Goal: Task Accomplishment & Management: Use online tool/utility

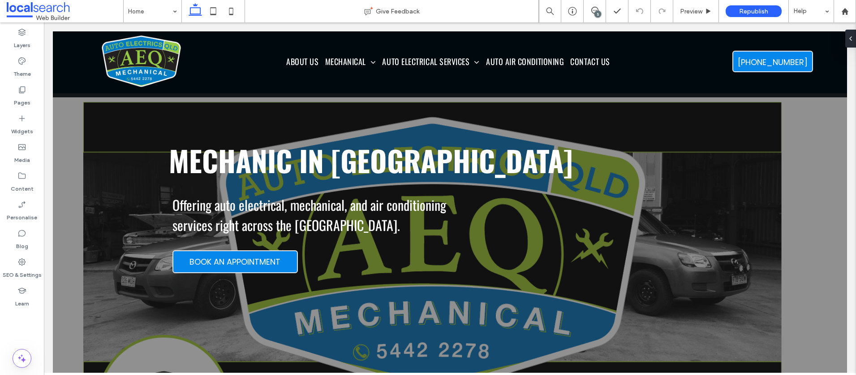
click at [600, 13] on div "5" at bounding box center [597, 14] width 7 height 7
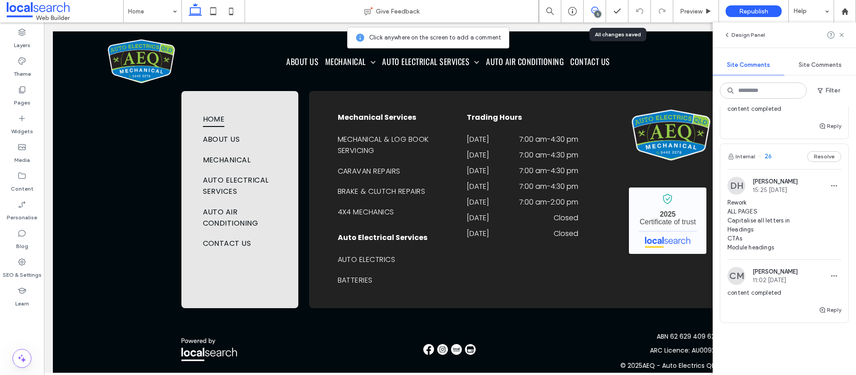
scroll to position [2625, 0]
click at [842, 34] on use at bounding box center [842, 35] width 4 height 4
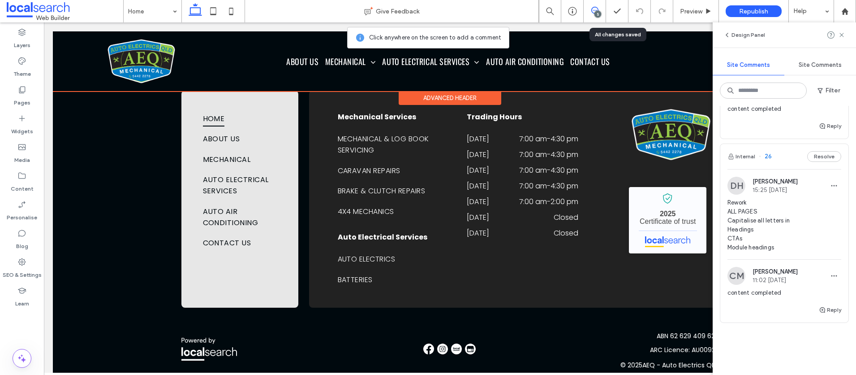
scroll to position [0, 0]
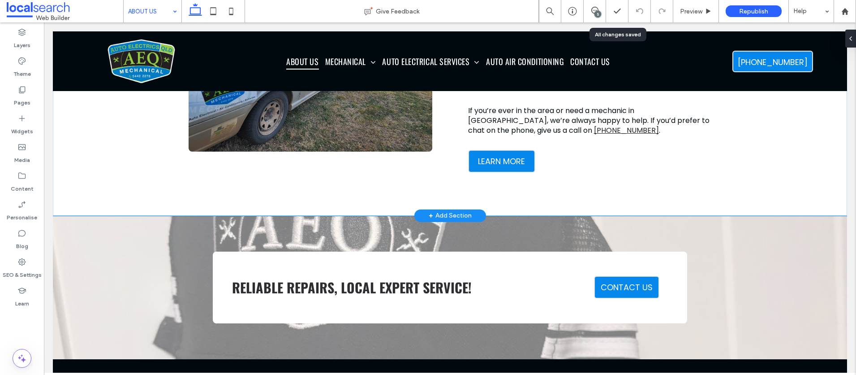
scroll to position [433, 0]
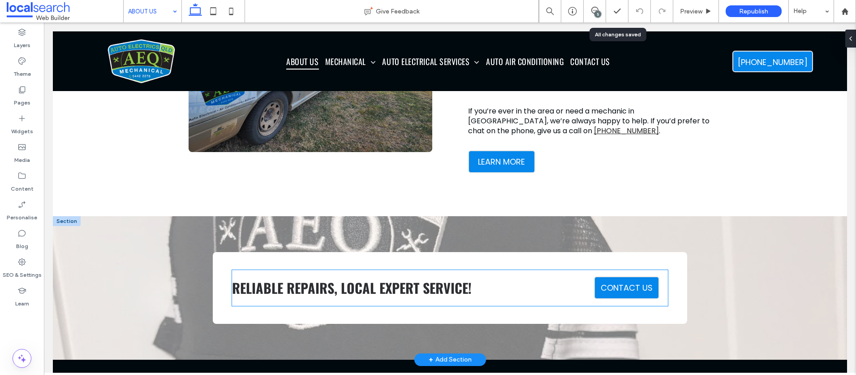
click at [421, 279] on span "RELIABLE REPAIRS, LOCAL EXPERT SERVICE!" at bounding box center [352, 287] width 240 height 20
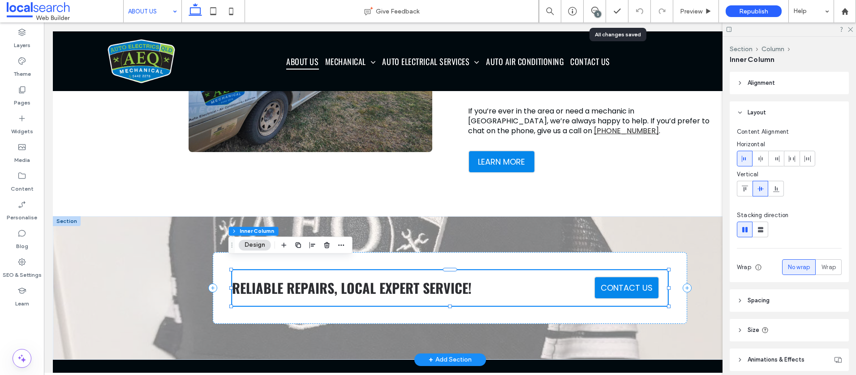
click at [421, 279] on span "RELIABLE REPAIRS, LOCAL EXPERT SERVICE!" at bounding box center [352, 287] width 240 height 20
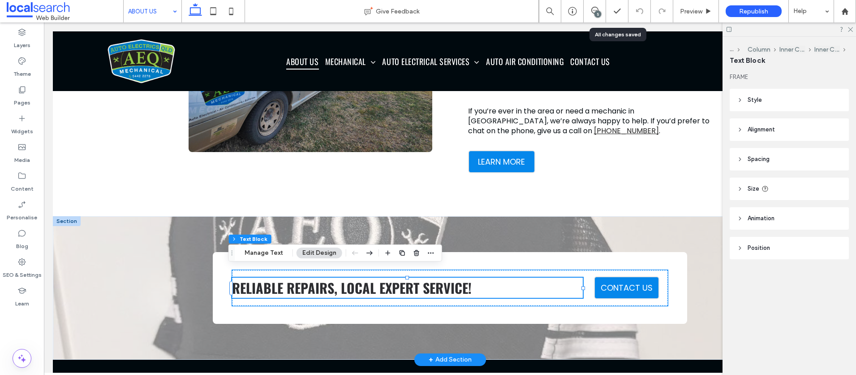
click at [421, 279] on span "RELIABLE REPAIRS, LOCAL EXPERT SERVICE!" at bounding box center [352, 287] width 240 height 20
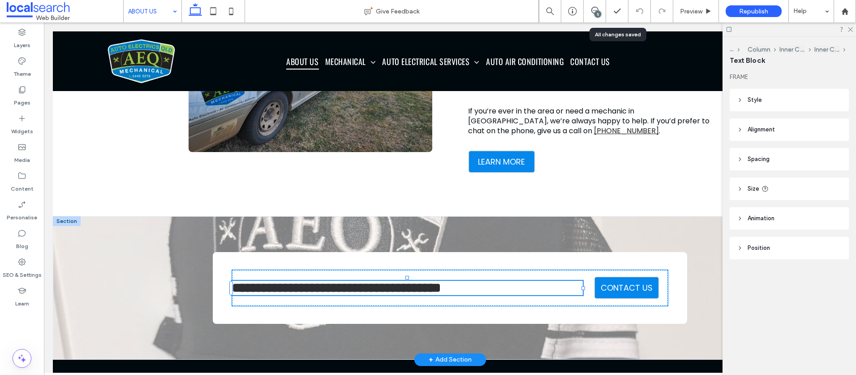
type input "******"
type input "**"
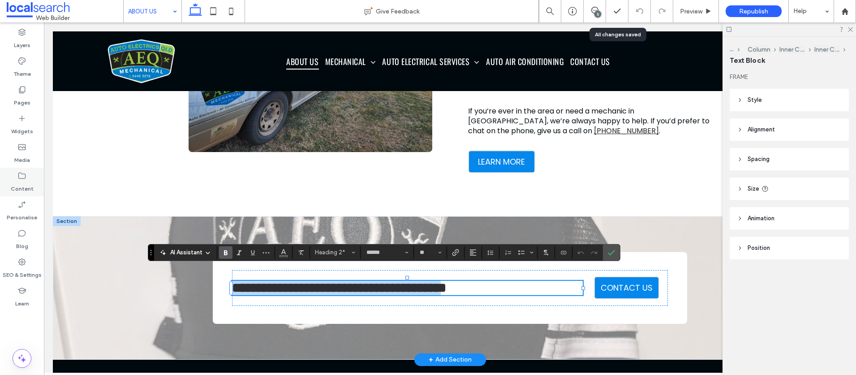
type input "*******"
type input "**"
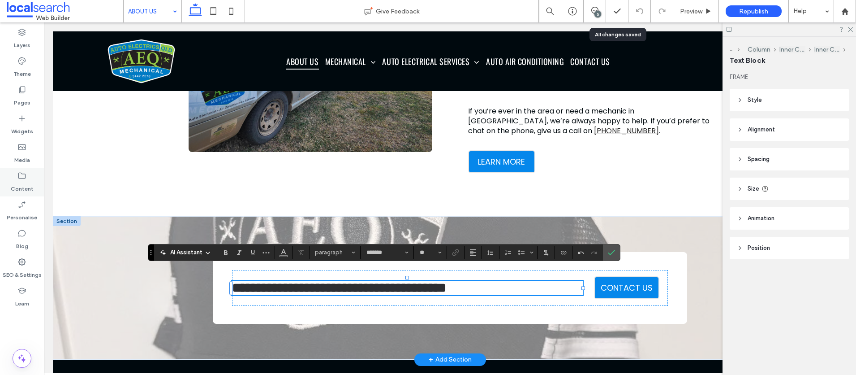
scroll to position [0, 0]
click at [611, 255] on icon "Confirm" at bounding box center [611, 252] width 7 height 7
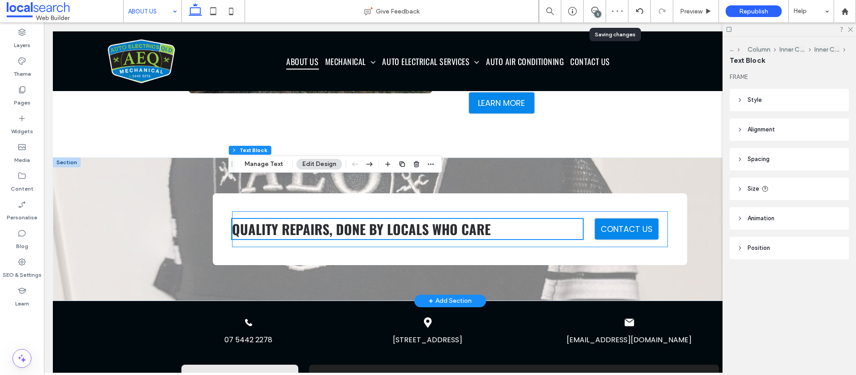
scroll to position [443, 0]
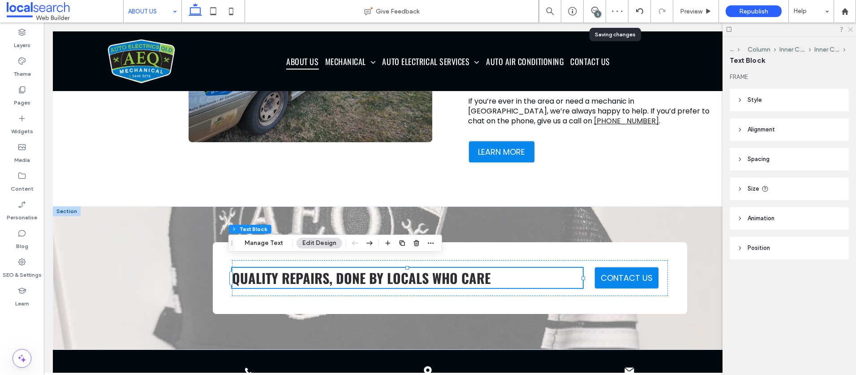
click at [850, 29] on use at bounding box center [850, 29] width 5 height 5
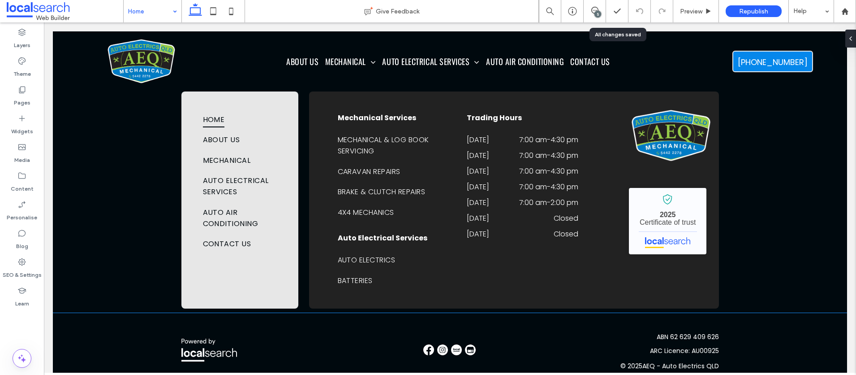
scroll to position [2625, 0]
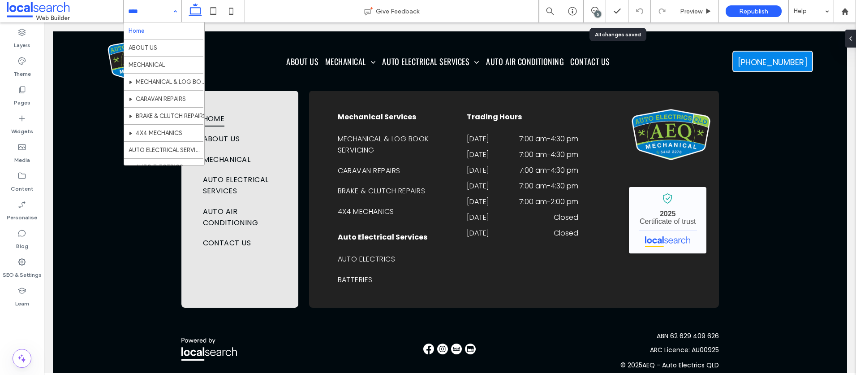
click at [152, 13] on input at bounding box center [150, 11] width 44 height 22
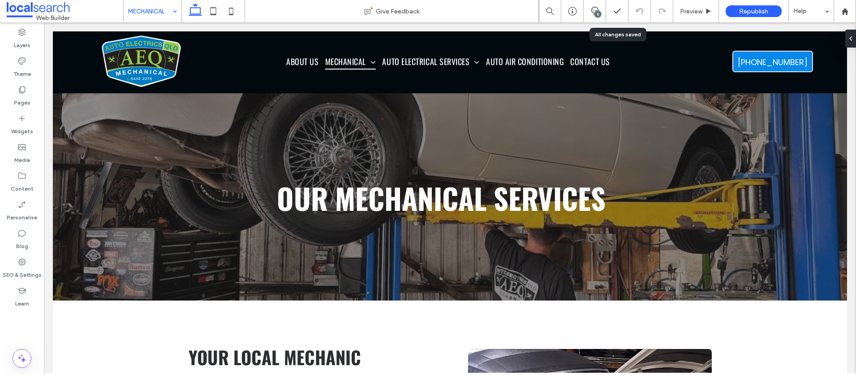
scroll to position [0, 0]
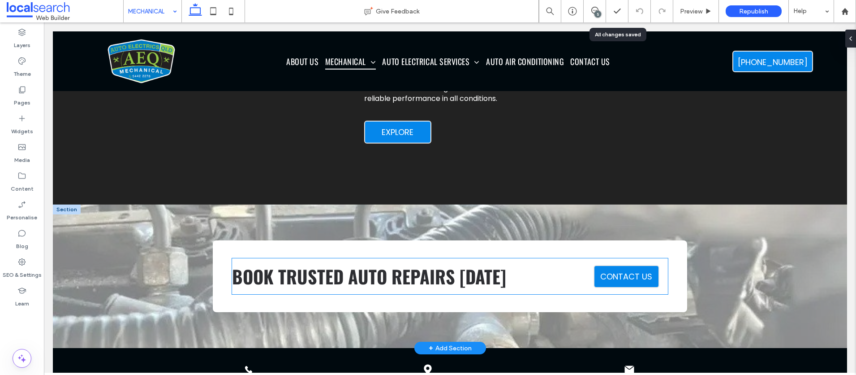
scroll to position [1255, 0]
click at [321, 269] on span "BOOK TRUSTED AUTO REPAIRS [DATE]" at bounding box center [369, 276] width 274 height 27
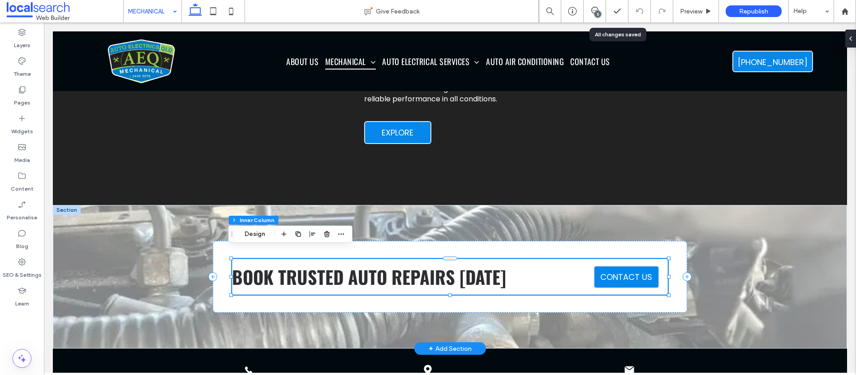
click at [321, 269] on span "BOOK TRUSTED AUTO REPAIRS [DATE]" at bounding box center [369, 276] width 274 height 27
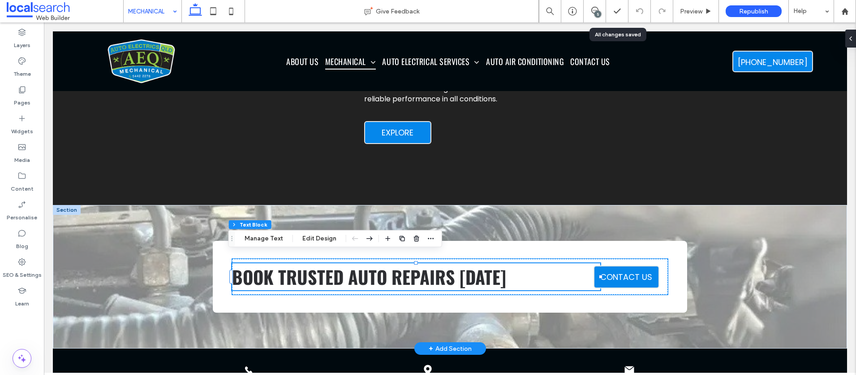
click at [321, 269] on span "BOOK TRUSTED AUTO REPAIRS [DATE]" at bounding box center [369, 276] width 274 height 27
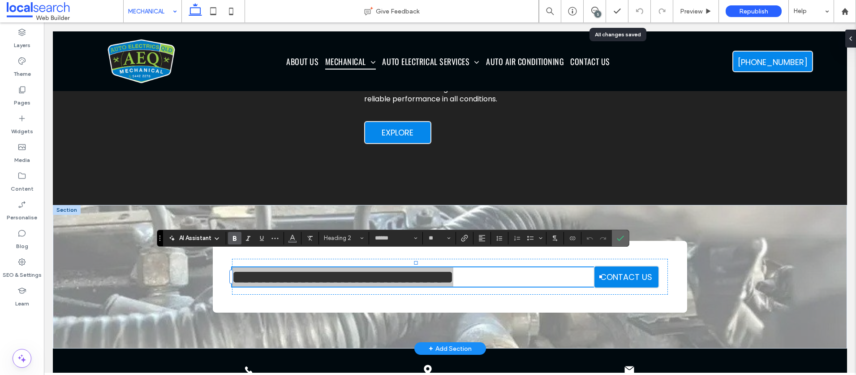
click at [622, 241] on icon "Confirm" at bounding box center [620, 237] width 7 height 7
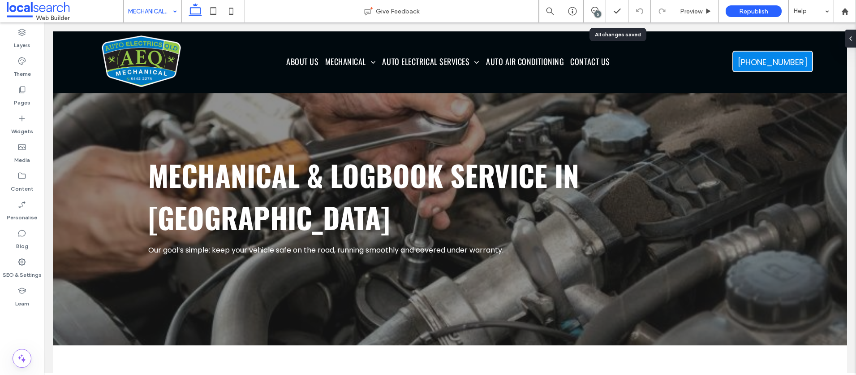
scroll to position [0, 0]
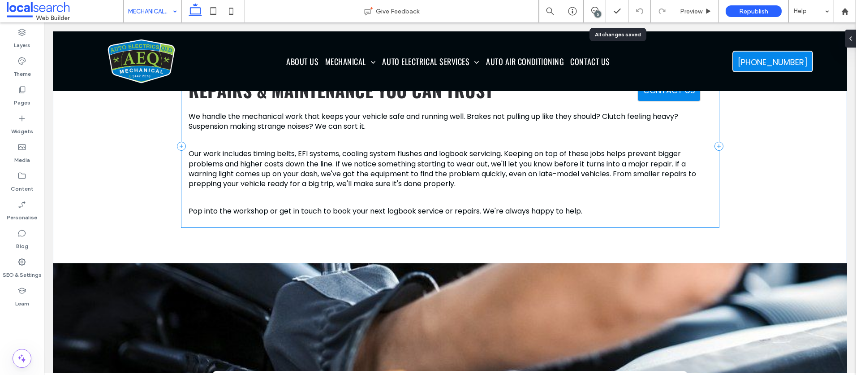
scroll to position [497, 0]
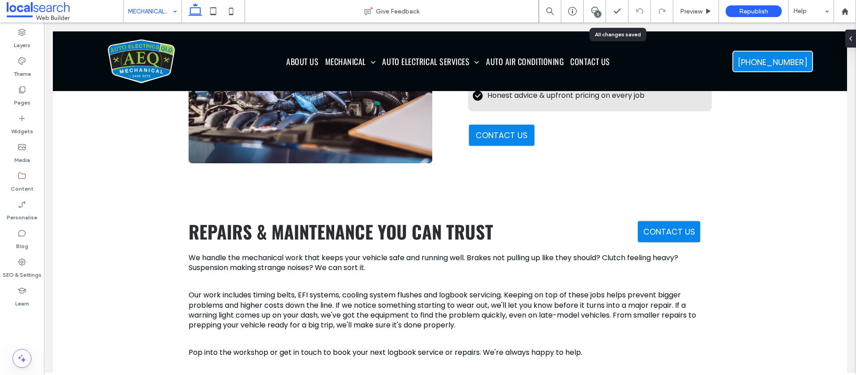
click at [157, 8] on input at bounding box center [150, 11] width 44 height 22
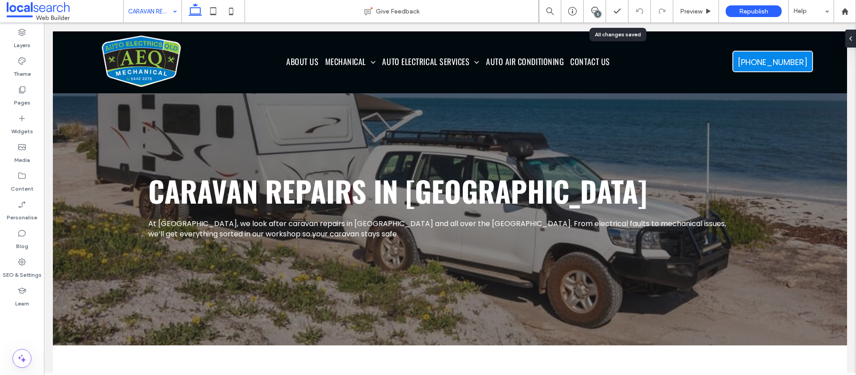
scroll to position [0, 0]
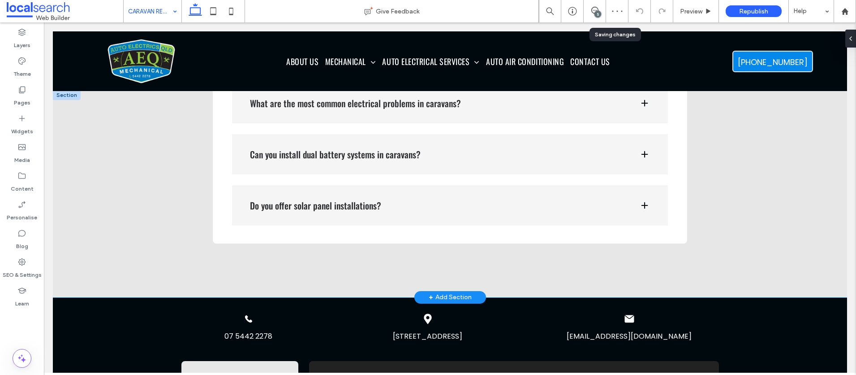
scroll to position [1299, 0]
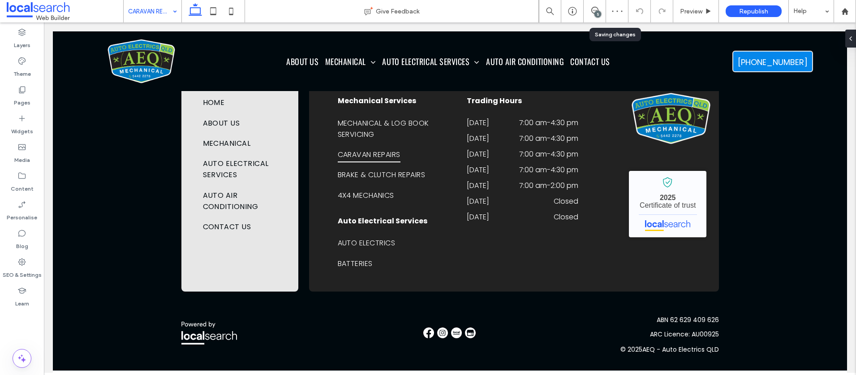
click at [164, 11] on input at bounding box center [150, 11] width 44 height 22
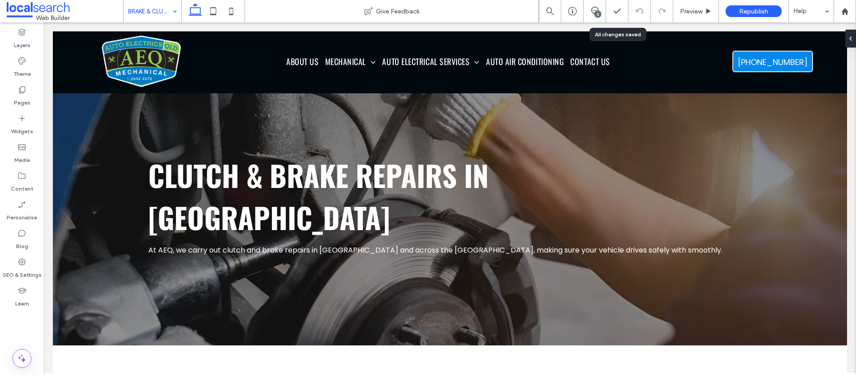
scroll to position [0, 0]
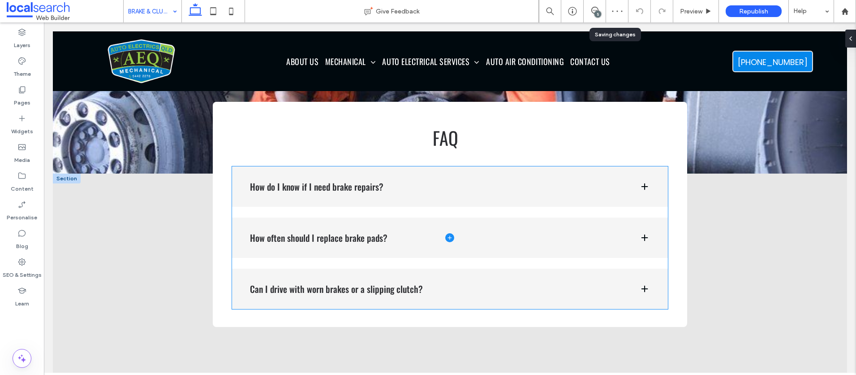
scroll to position [943, 0]
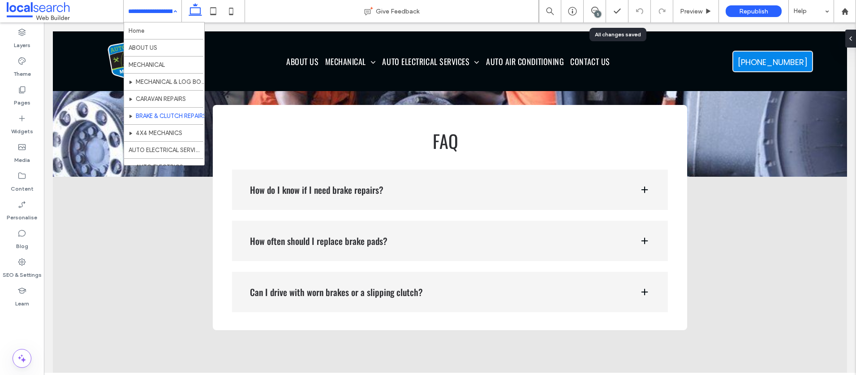
click at [150, 16] on input at bounding box center [150, 11] width 44 height 22
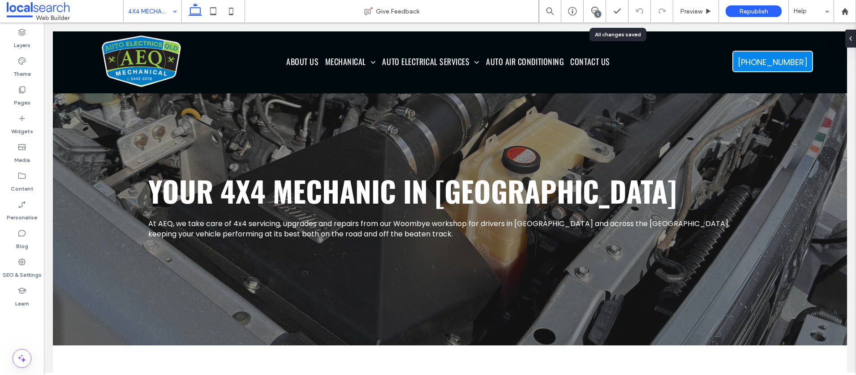
scroll to position [0, 0]
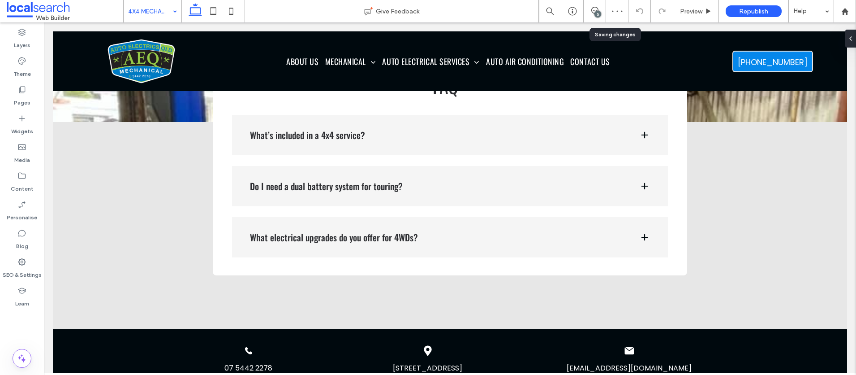
scroll to position [1031, 0]
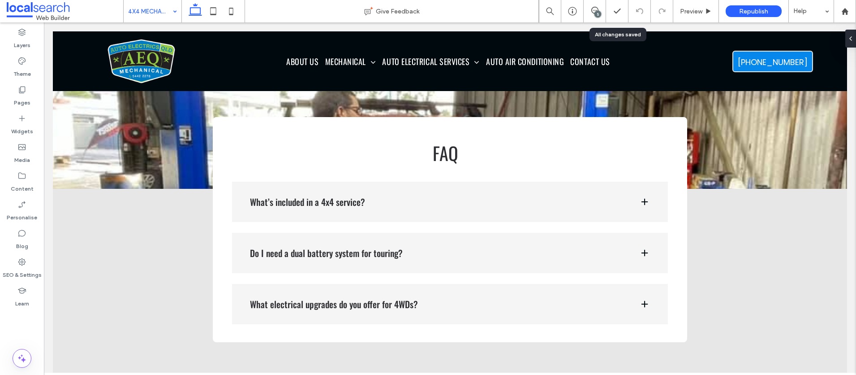
click at [146, 8] on input at bounding box center [150, 11] width 44 height 22
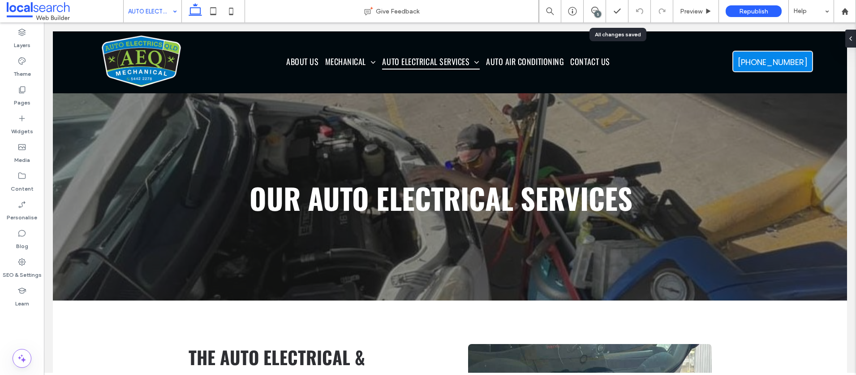
scroll to position [0, 0]
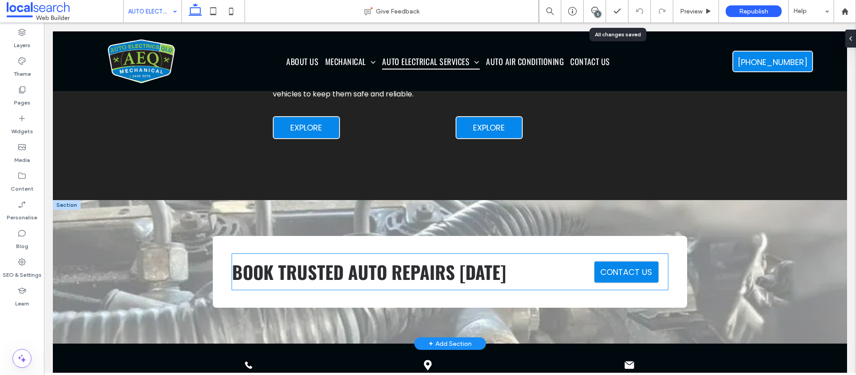
scroll to position [904, 0]
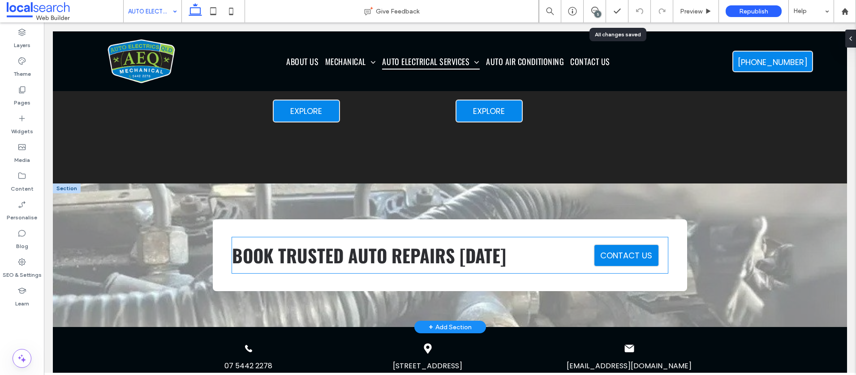
click at [284, 258] on span "BOOK TRUSTED AUTO REPAIRS [DATE]" at bounding box center [369, 254] width 274 height 27
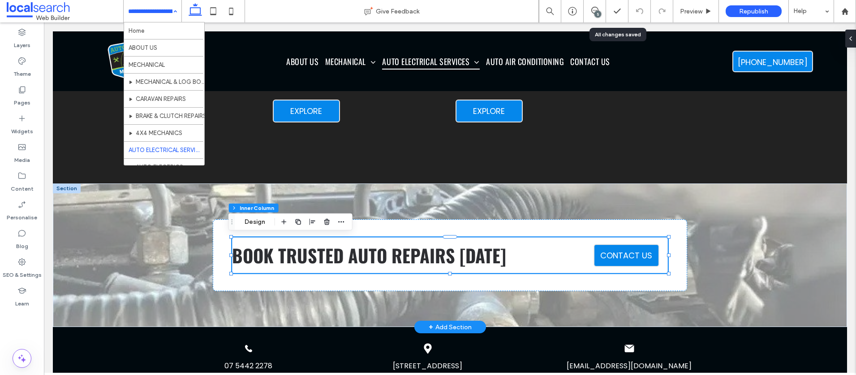
click at [308, 258] on span "BOOK TRUSTED AUTO REPAIRS [DATE]" at bounding box center [369, 254] width 274 height 27
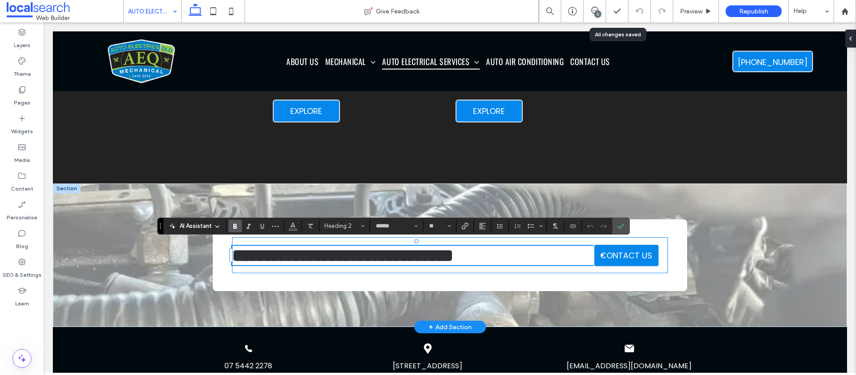
type input "*******"
type input "**"
click at [620, 227] on use "Confirm" at bounding box center [620, 225] width 7 height 5
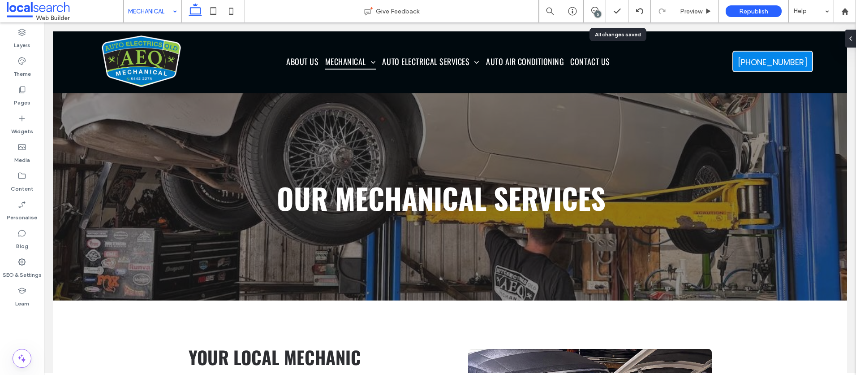
scroll to position [0, 0]
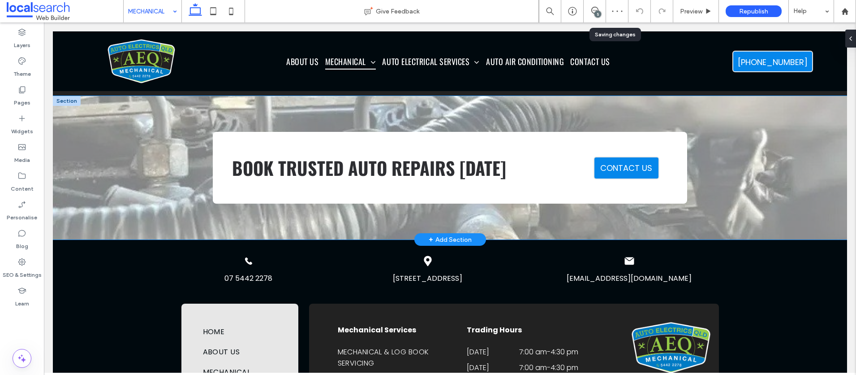
scroll to position [1362, 0]
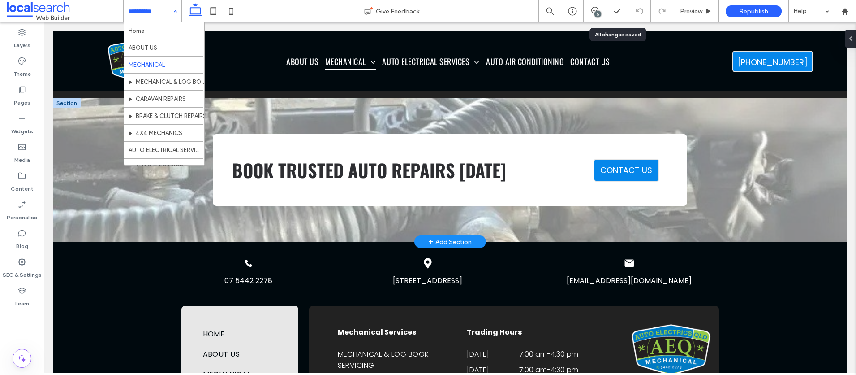
click at [260, 163] on span "BOOK TRUSTED AUTO REPAIRS [DATE]" at bounding box center [369, 169] width 274 height 27
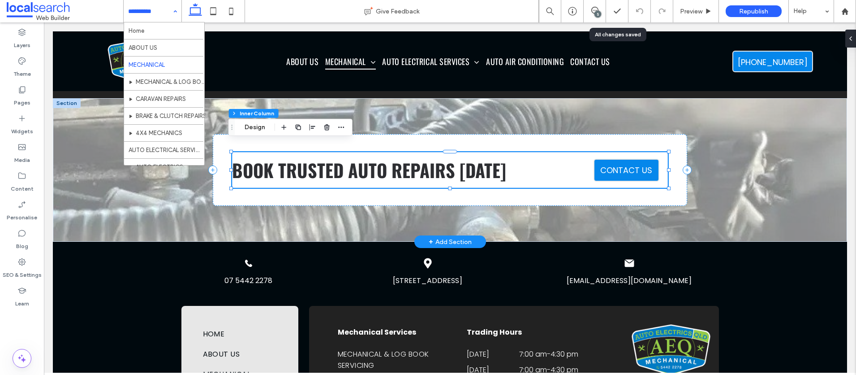
click at [260, 163] on span "BOOK TRUSTED AUTO REPAIRS [DATE]" at bounding box center [369, 169] width 274 height 27
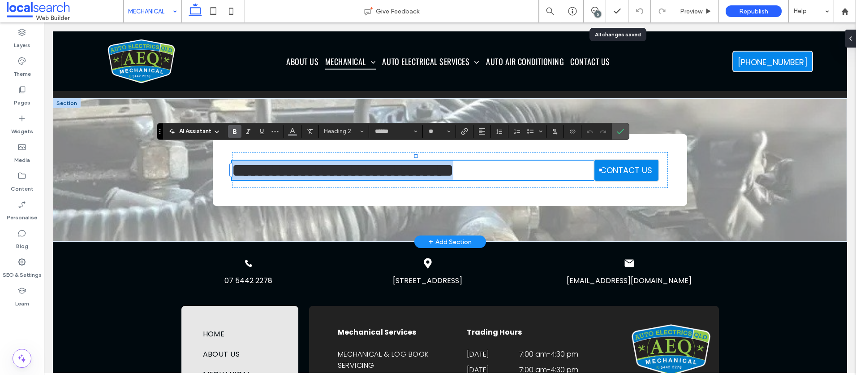
type input "*******"
type input "**"
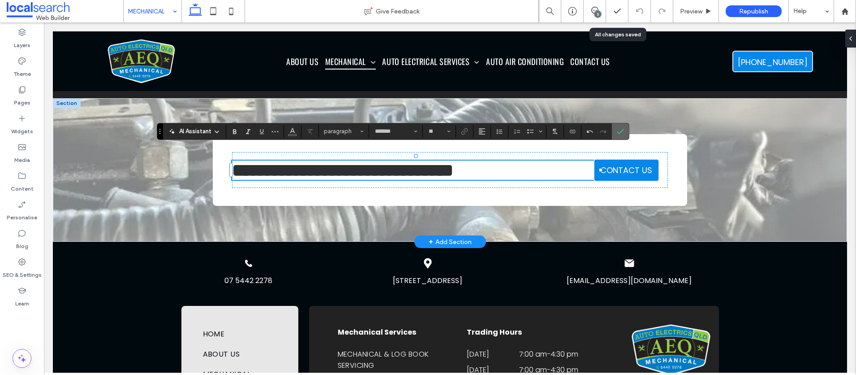
click at [619, 133] on icon "Confirm" at bounding box center [620, 131] width 7 height 7
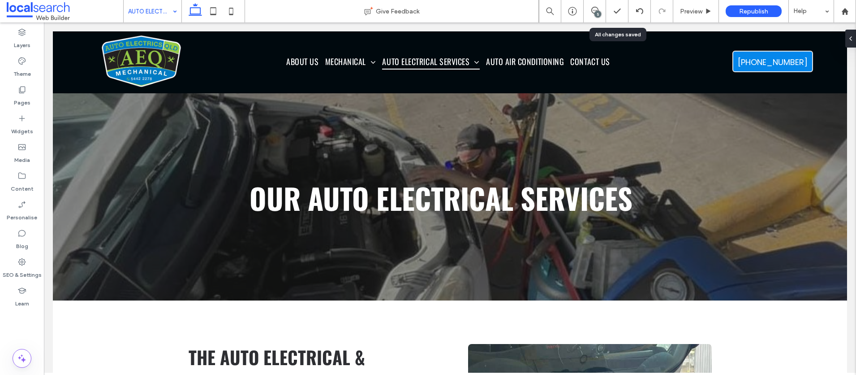
scroll to position [0, 0]
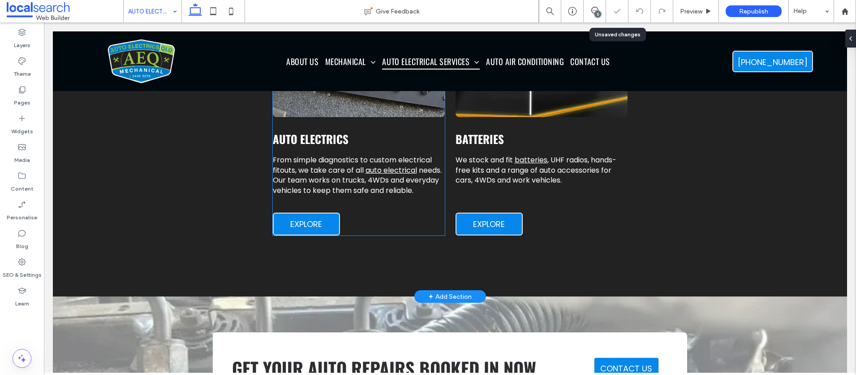
scroll to position [935, 0]
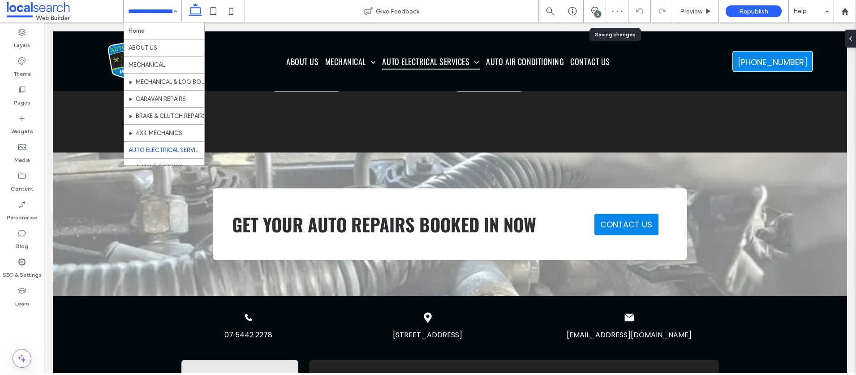
click at [154, 20] on input at bounding box center [150, 11] width 44 height 22
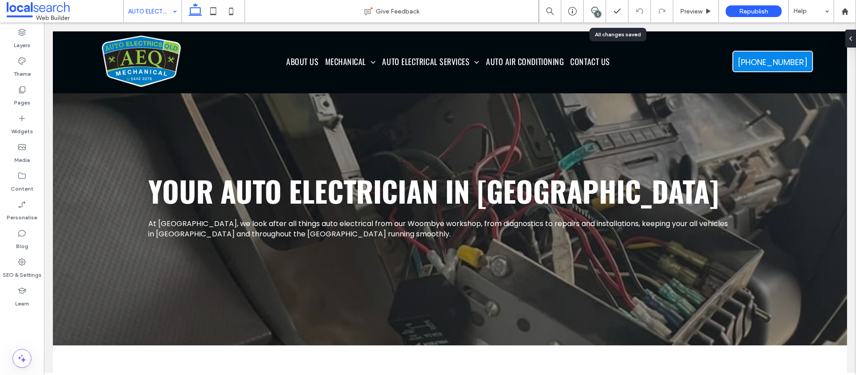
scroll to position [0, 0]
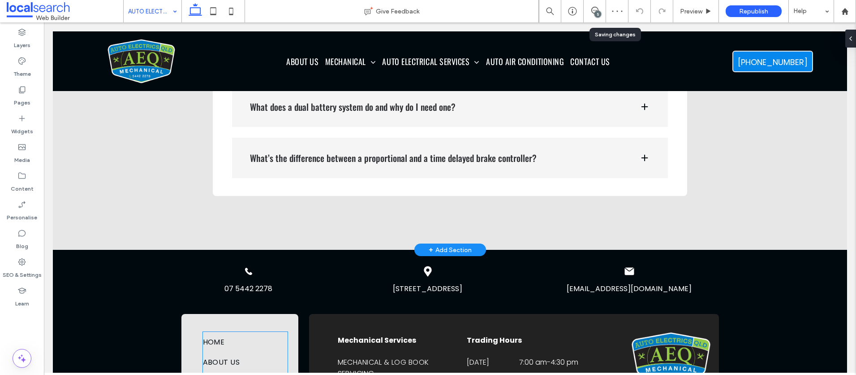
scroll to position [902, 0]
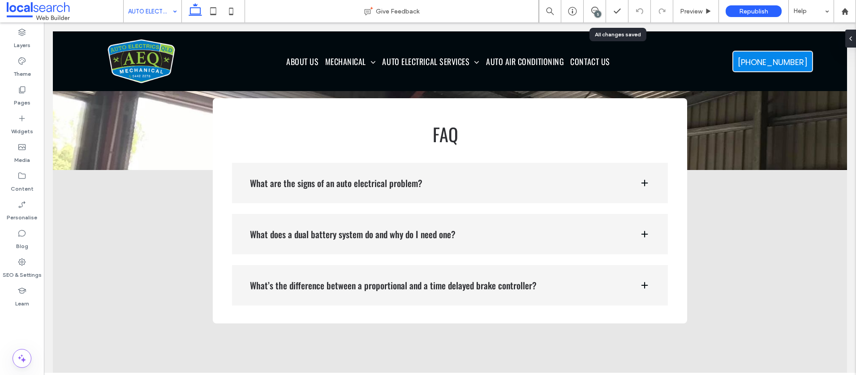
click at [153, 10] on input at bounding box center [150, 11] width 44 height 22
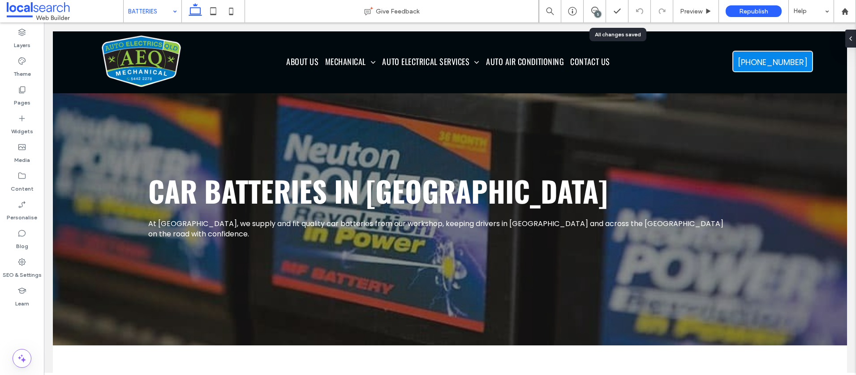
scroll to position [0, 0]
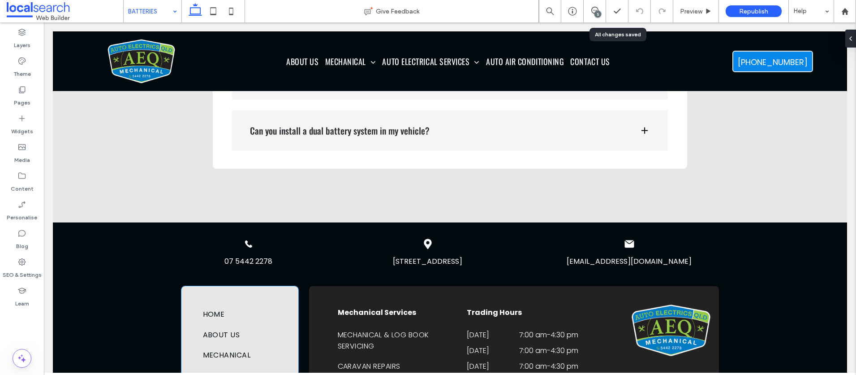
scroll to position [947, 0]
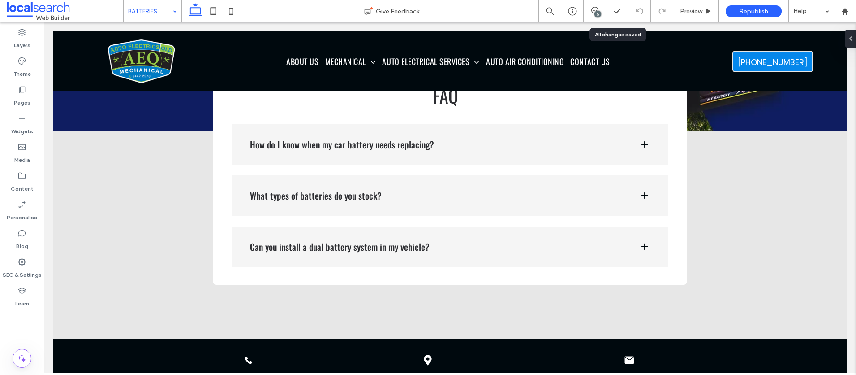
click at [161, 10] on input at bounding box center [150, 11] width 44 height 22
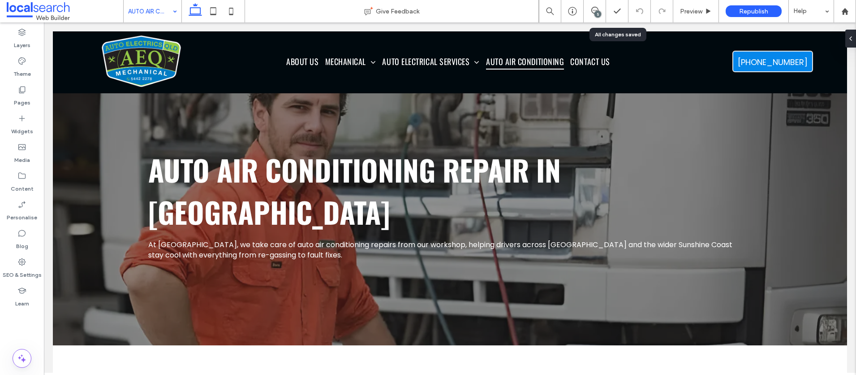
scroll to position [0, 0]
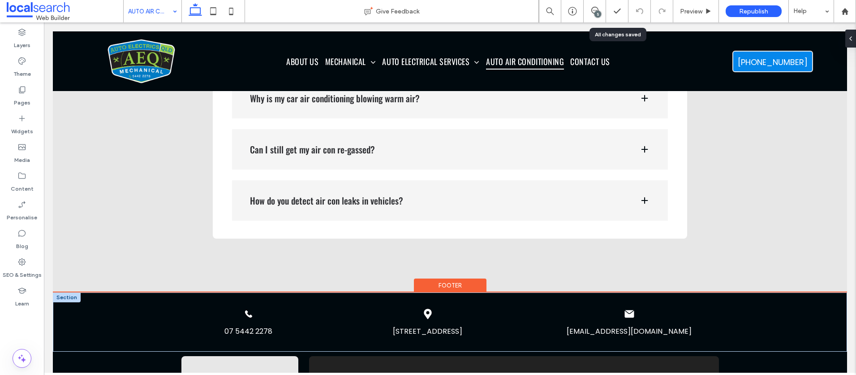
scroll to position [1224, 0]
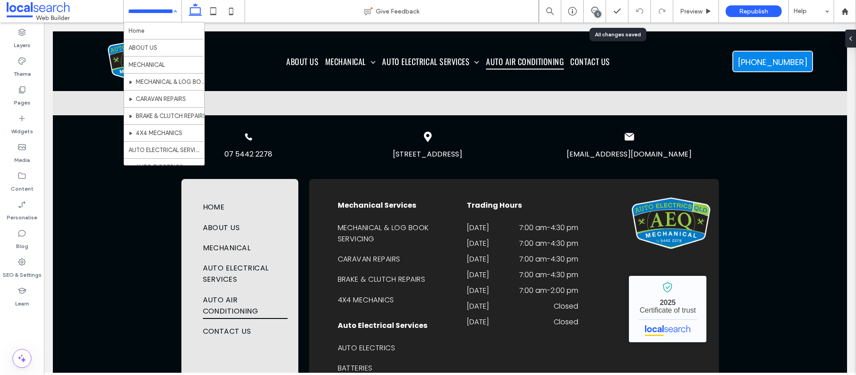
click at [157, 11] on input at bounding box center [150, 11] width 44 height 22
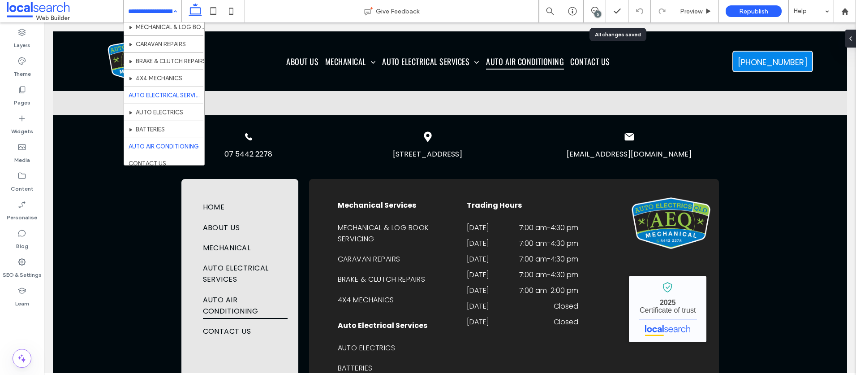
scroll to position [60, 0]
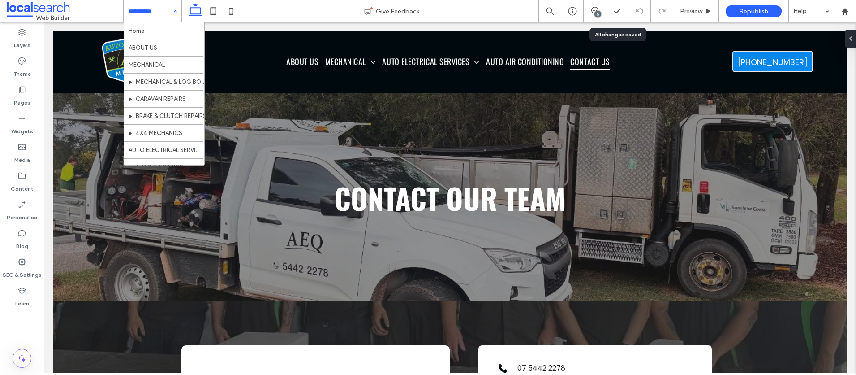
click at [155, 8] on input at bounding box center [150, 11] width 44 height 22
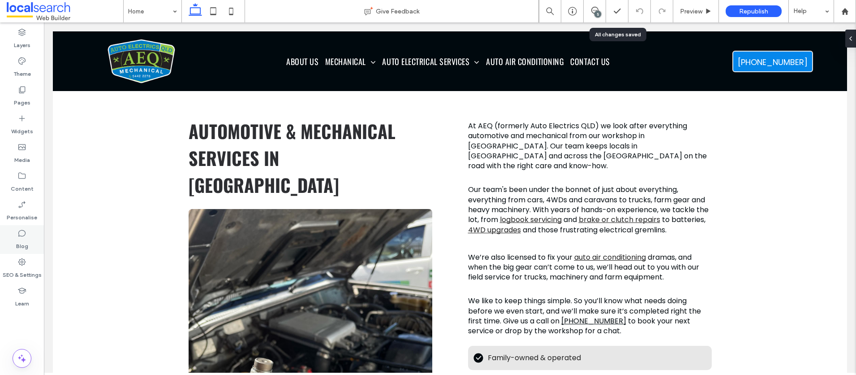
scroll to position [388, 0]
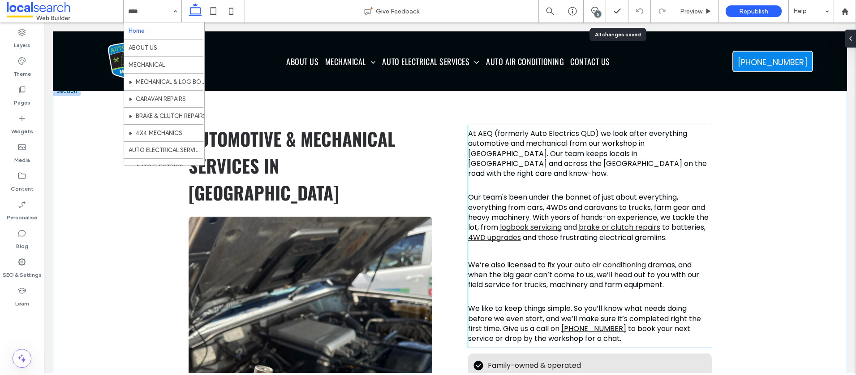
click at [521, 152] on span "At AEQ (formerly Auto Electrics QLD) we look after everything automotive and me…" at bounding box center [587, 153] width 239 height 51
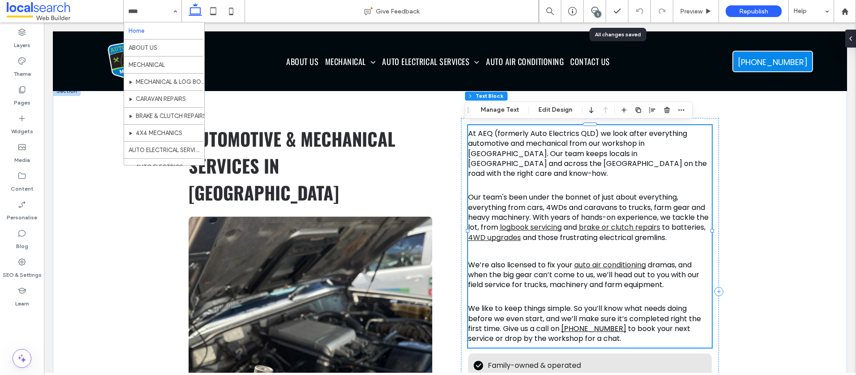
click at [521, 152] on span "At AEQ (formerly Auto Electrics QLD) we look after everything automotive and me…" at bounding box center [587, 153] width 239 height 51
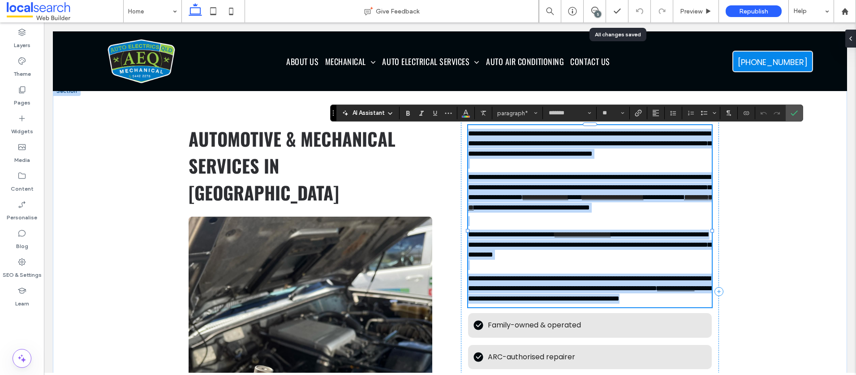
click at [512, 153] on span "**********" at bounding box center [589, 143] width 243 height 27
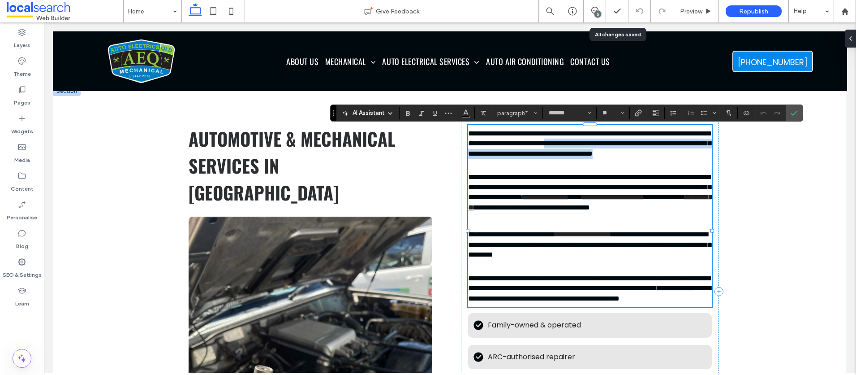
drag, startPoint x: 687, startPoint y: 143, endPoint x: 690, endPoint y: 161, distance: 17.8
click at [690, 161] on p "**********" at bounding box center [590, 149] width 244 height 40
copy span "**********"
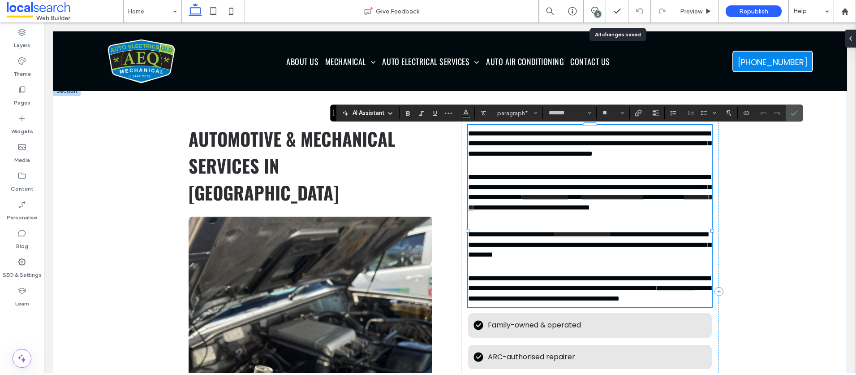
click at [675, 198] on span "**********" at bounding box center [589, 186] width 243 height 27
click at [793, 112] on icon "Confirm" at bounding box center [794, 112] width 7 height 7
